Goal: Information Seeking & Learning: Learn about a topic

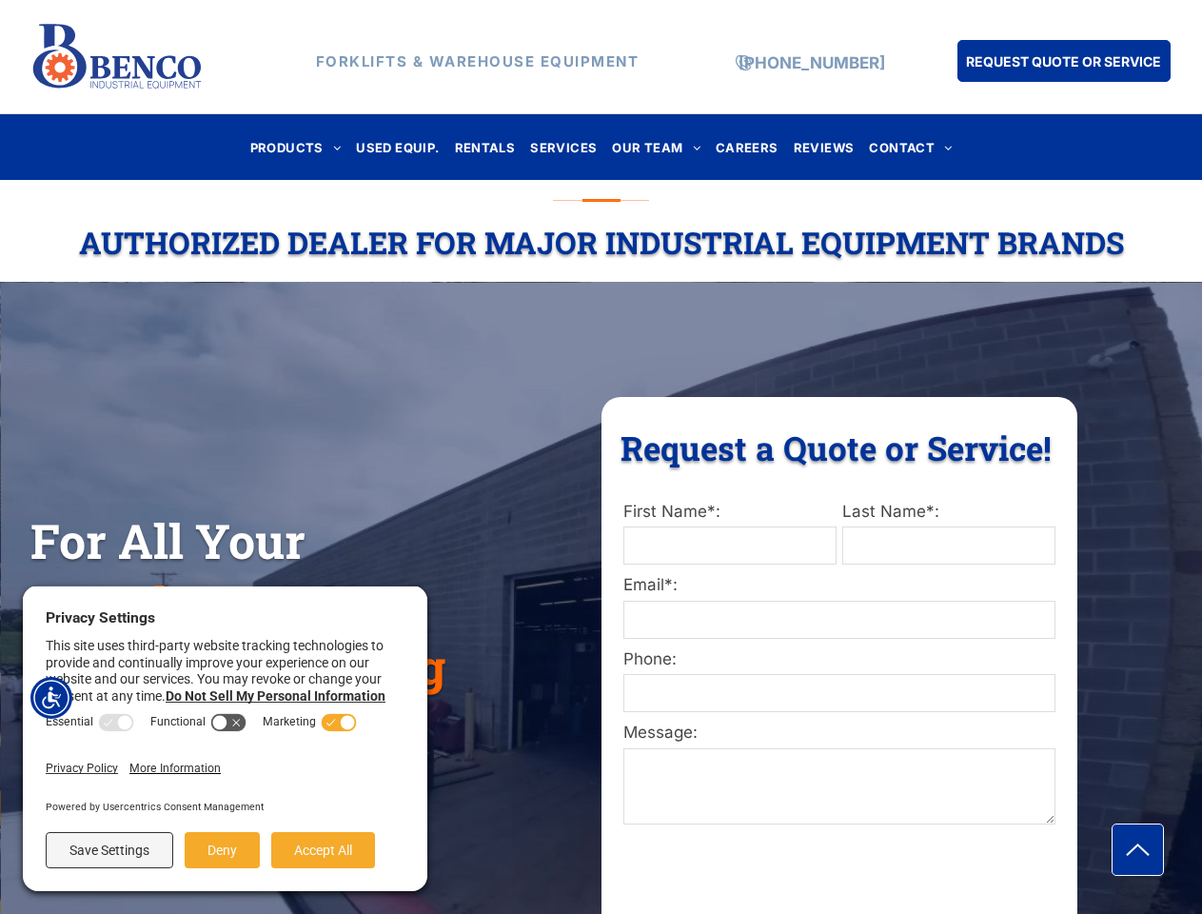
click at [602, 457] on div "Request a Quote or Service! Request a Quote or Service! First Name*: Last Name*…" at bounding box center [840, 689] width 476 height 585
click at [51, 698] on img "Accessibility Menu" at bounding box center [51, 698] width 42 height 42
